Goal: Information Seeking & Learning: Stay updated

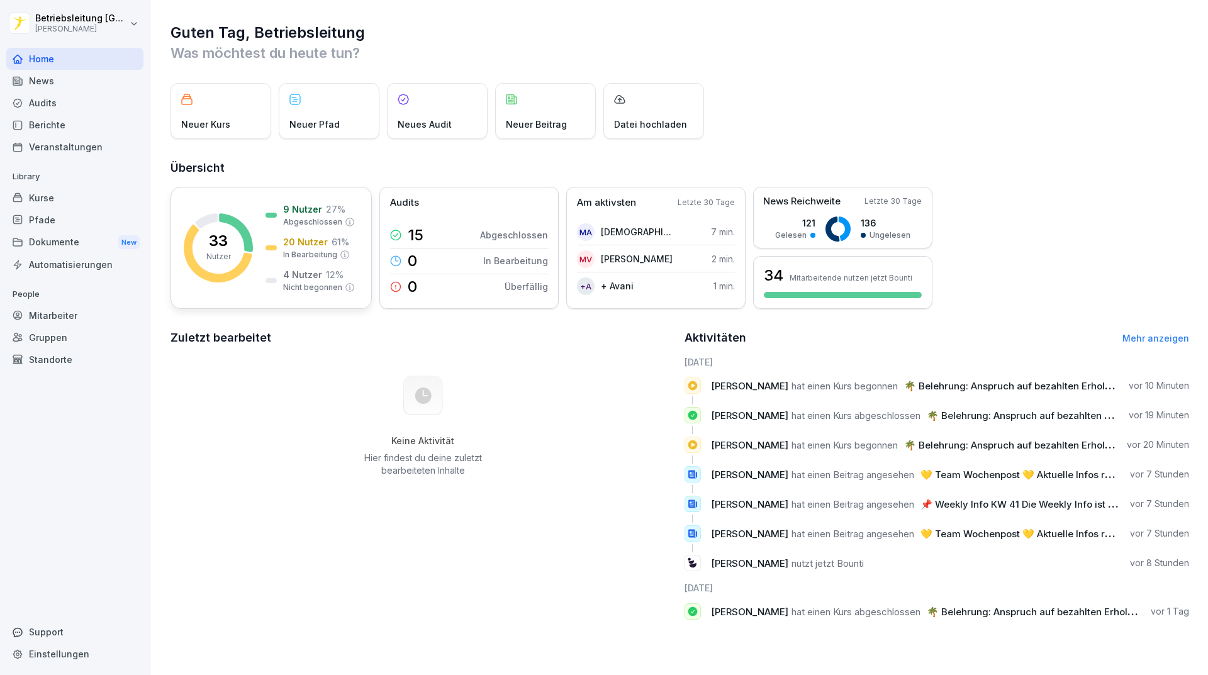
click at [256, 199] on div "33 Nutzer 9 Nutzer 27 % Abgeschlossen 20 Nutzer 61 % In Bearbeitung 4 Nutzer 12…" at bounding box center [271, 248] width 201 height 122
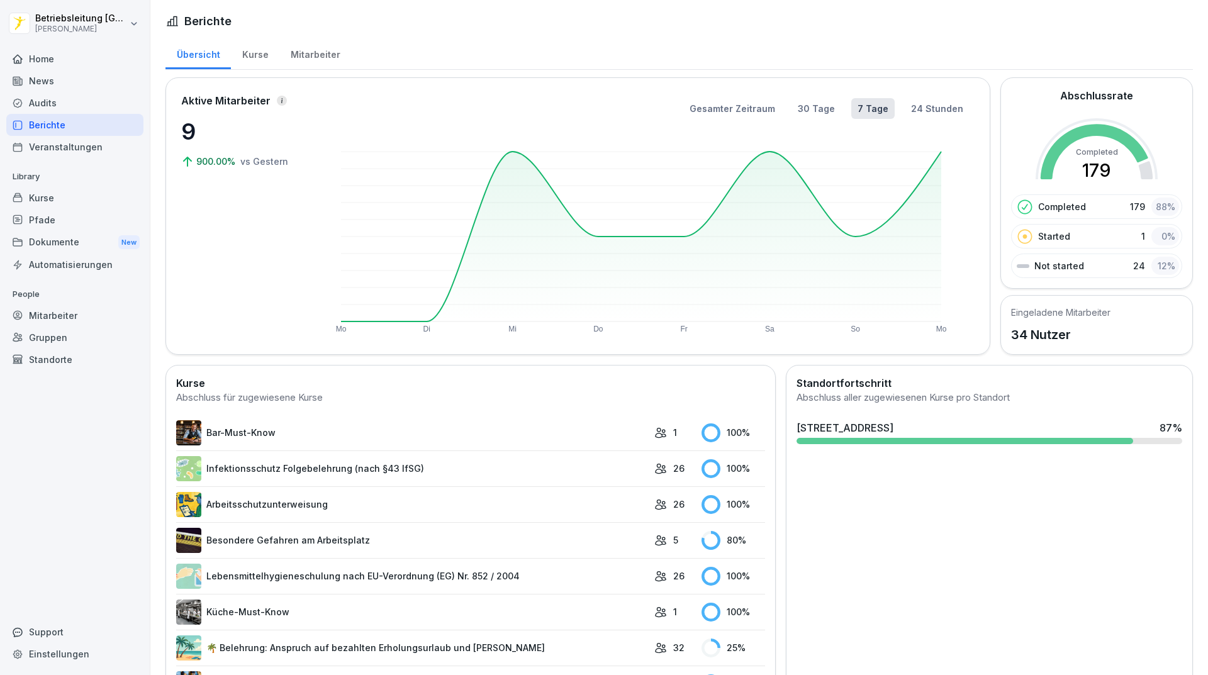
click at [306, 54] on div "Mitarbeiter" at bounding box center [315, 53] width 72 height 32
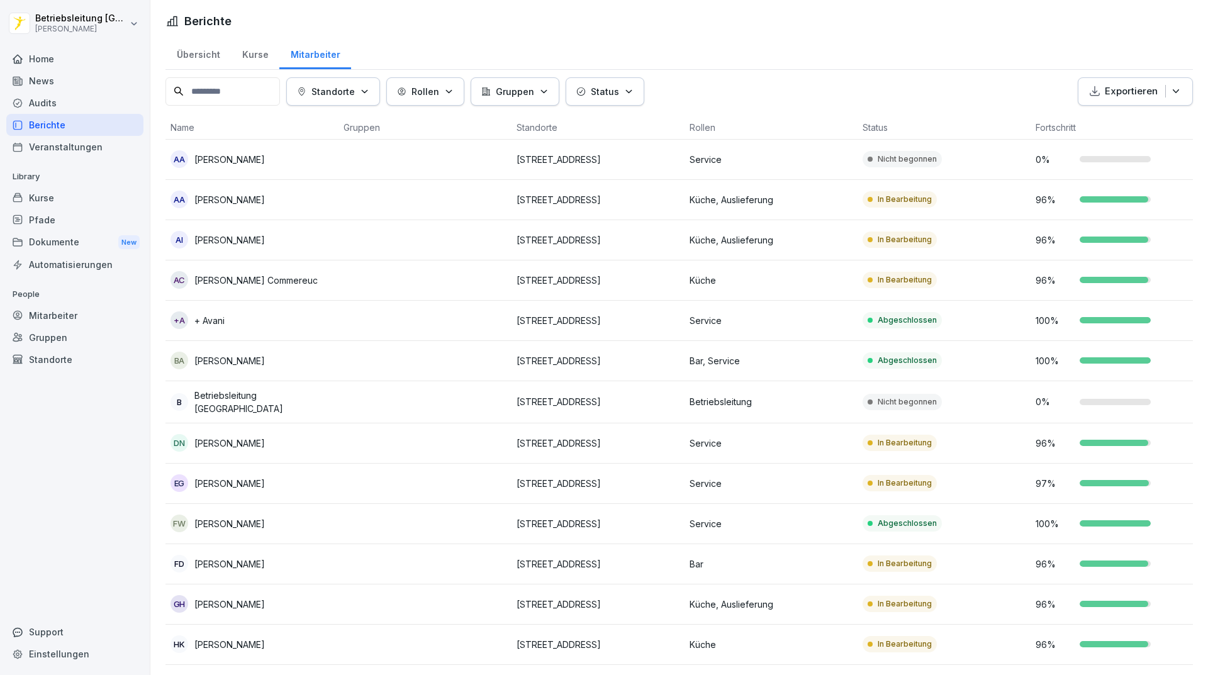
click at [50, 77] on div "News" at bounding box center [74, 81] width 137 height 22
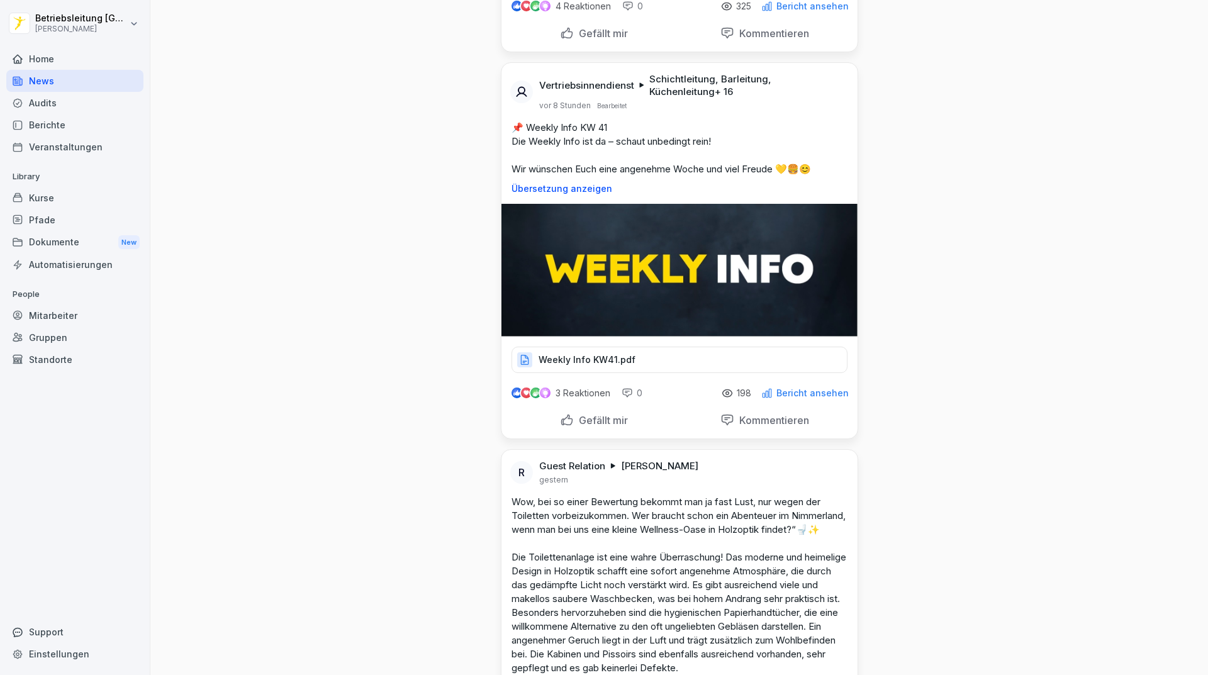
scroll to position [818, 0]
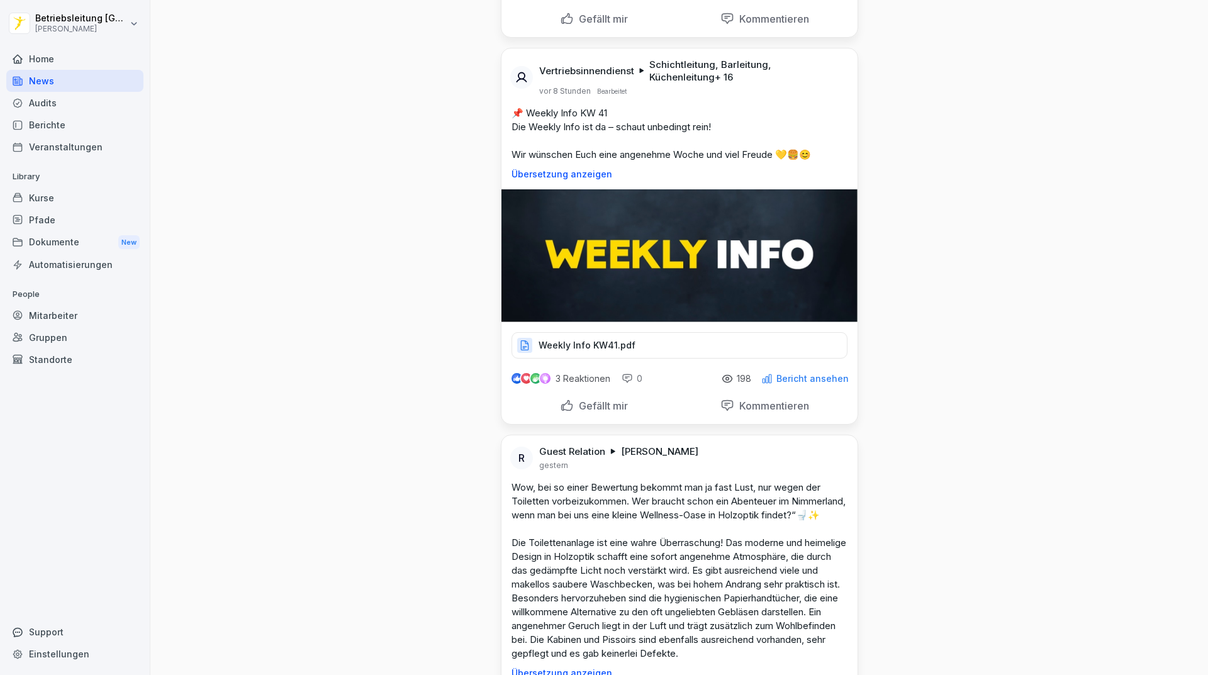
click at [591, 352] on p "Weekly Info KW41.pdf" at bounding box center [587, 345] width 97 height 13
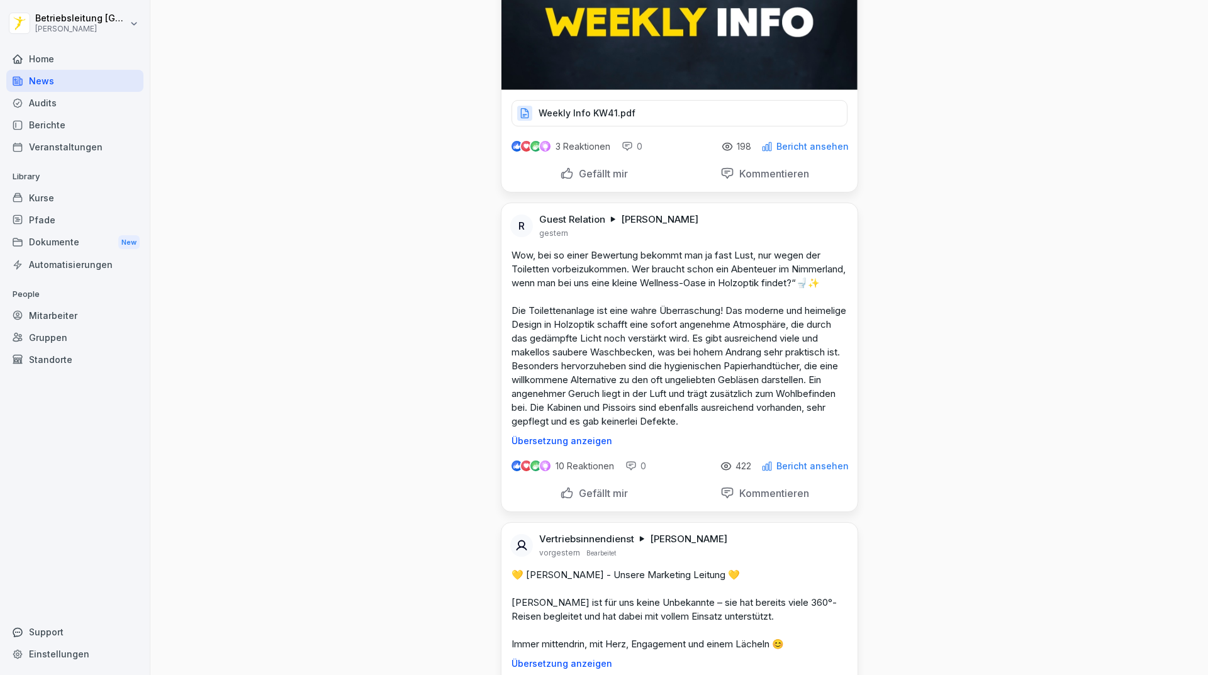
scroll to position [1133, 0]
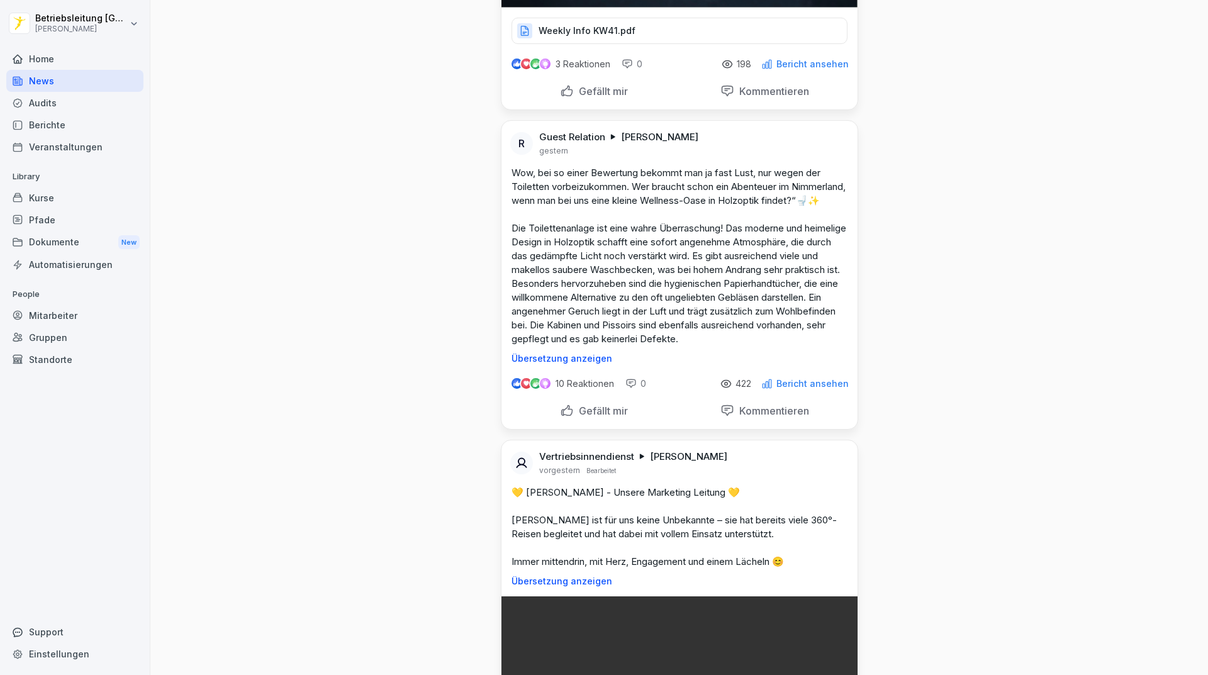
click at [651, 290] on p "Wow, bei so einer Bewertung bekommt man ja fast Lust, nur wegen der Toiletten v…" at bounding box center [680, 256] width 336 height 180
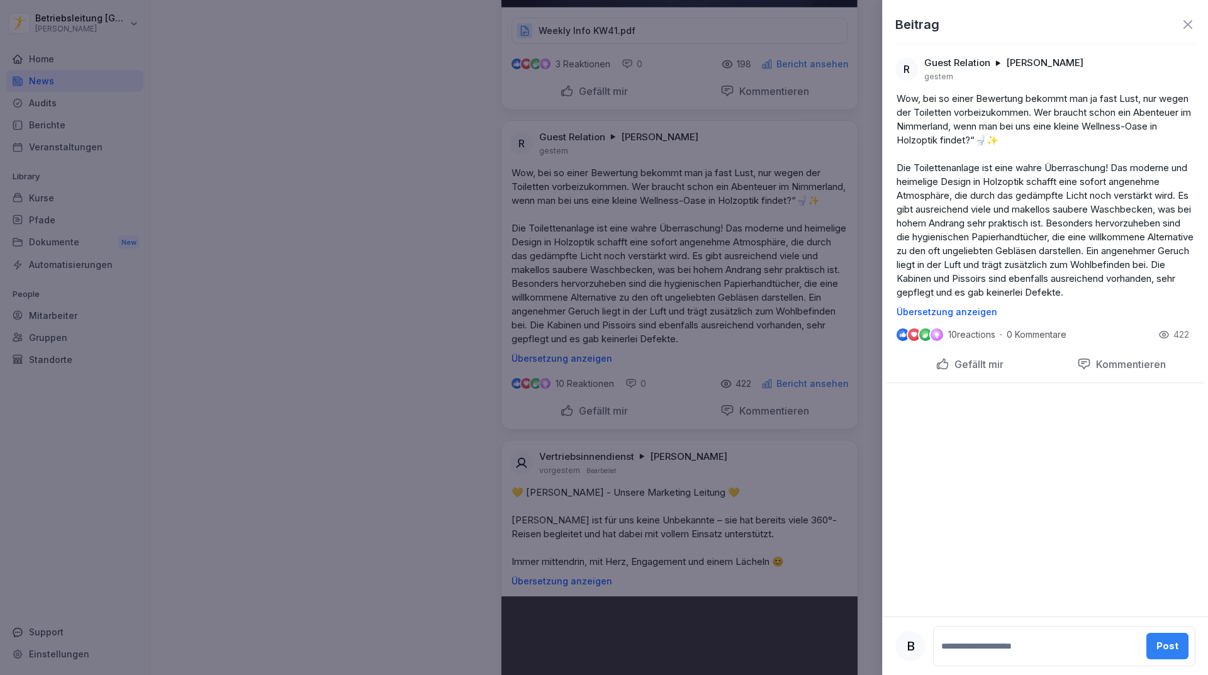
click at [717, 153] on div at bounding box center [604, 337] width 1208 height 675
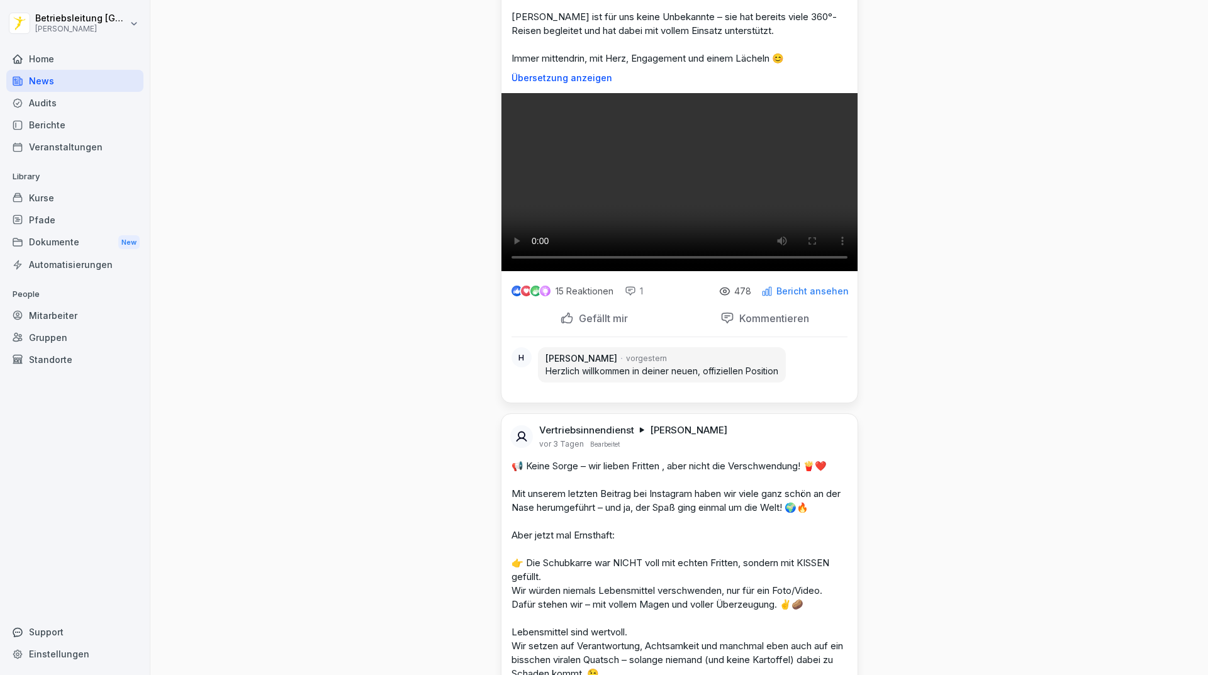
scroll to position [1195, 0]
